Goal: Book appointment/travel/reservation

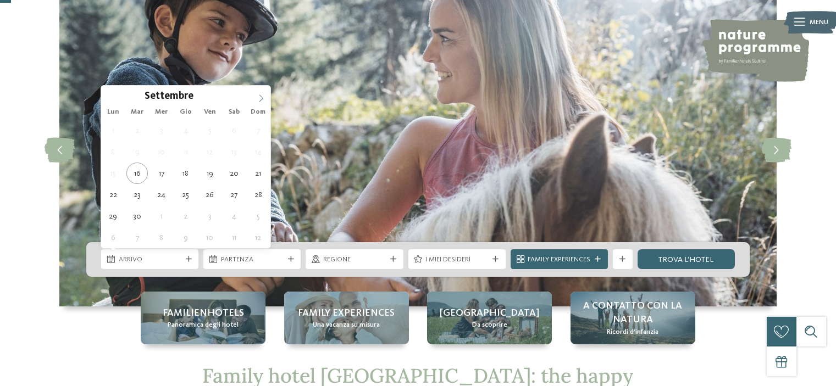
click at [259, 97] on icon at bounding box center [261, 99] width 8 height 8
click at [259, 96] on icon at bounding box center [261, 99] width 8 height 8
type input "****"
click at [259, 97] on icon at bounding box center [261, 99] width 8 height 8
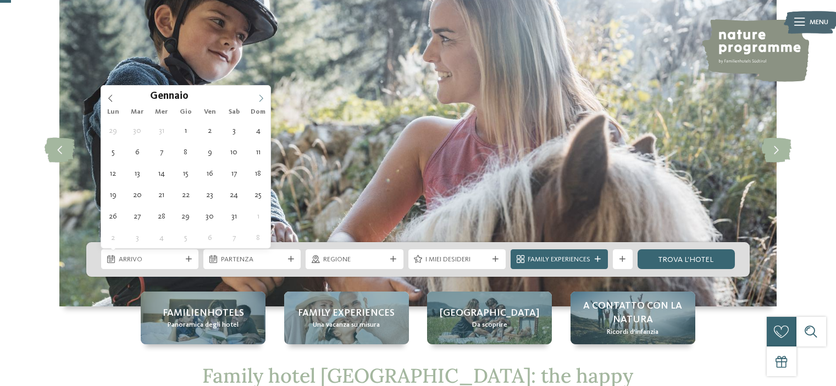
click at [259, 97] on icon at bounding box center [261, 99] width 8 height 8
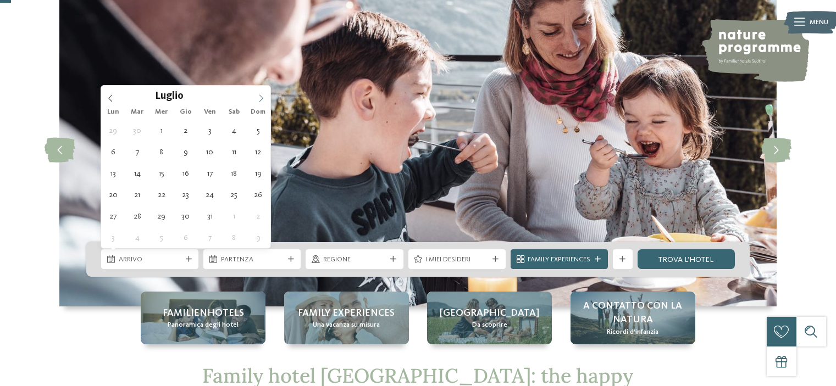
click at [259, 97] on icon at bounding box center [261, 99] width 8 height 8
type div "[DATE]"
type input "****"
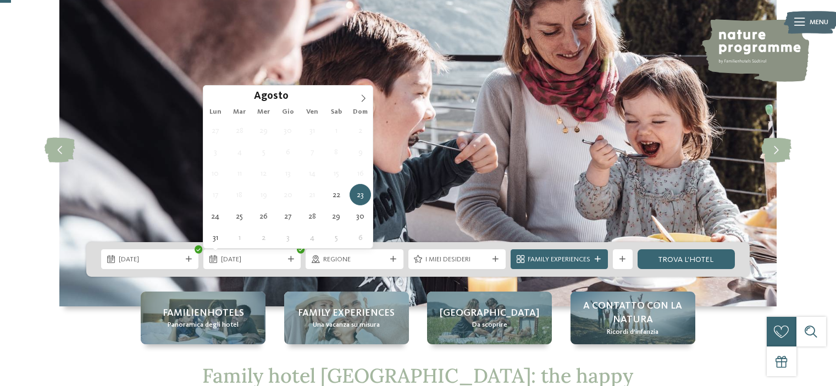
type div "[DATE]"
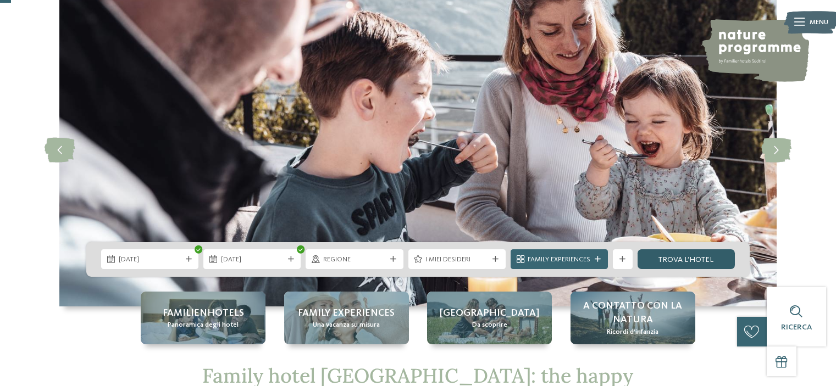
click at [667, 262] on link "trova l’hotel" at bounding box center [685, 259] width 97 height 20
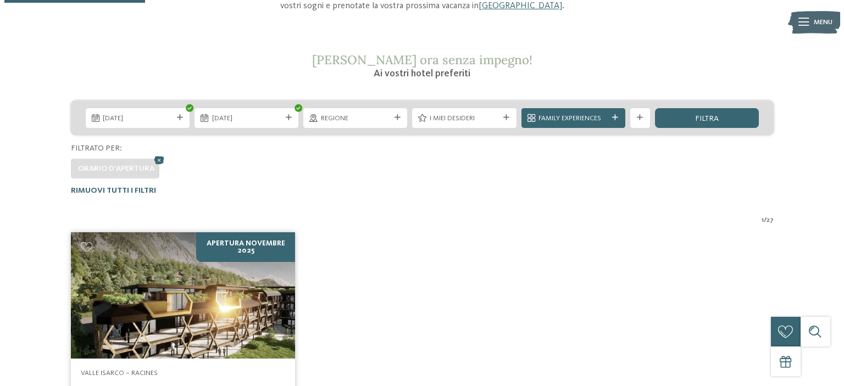
scroll to position [99, 0]
